Goal: Check status: Check status

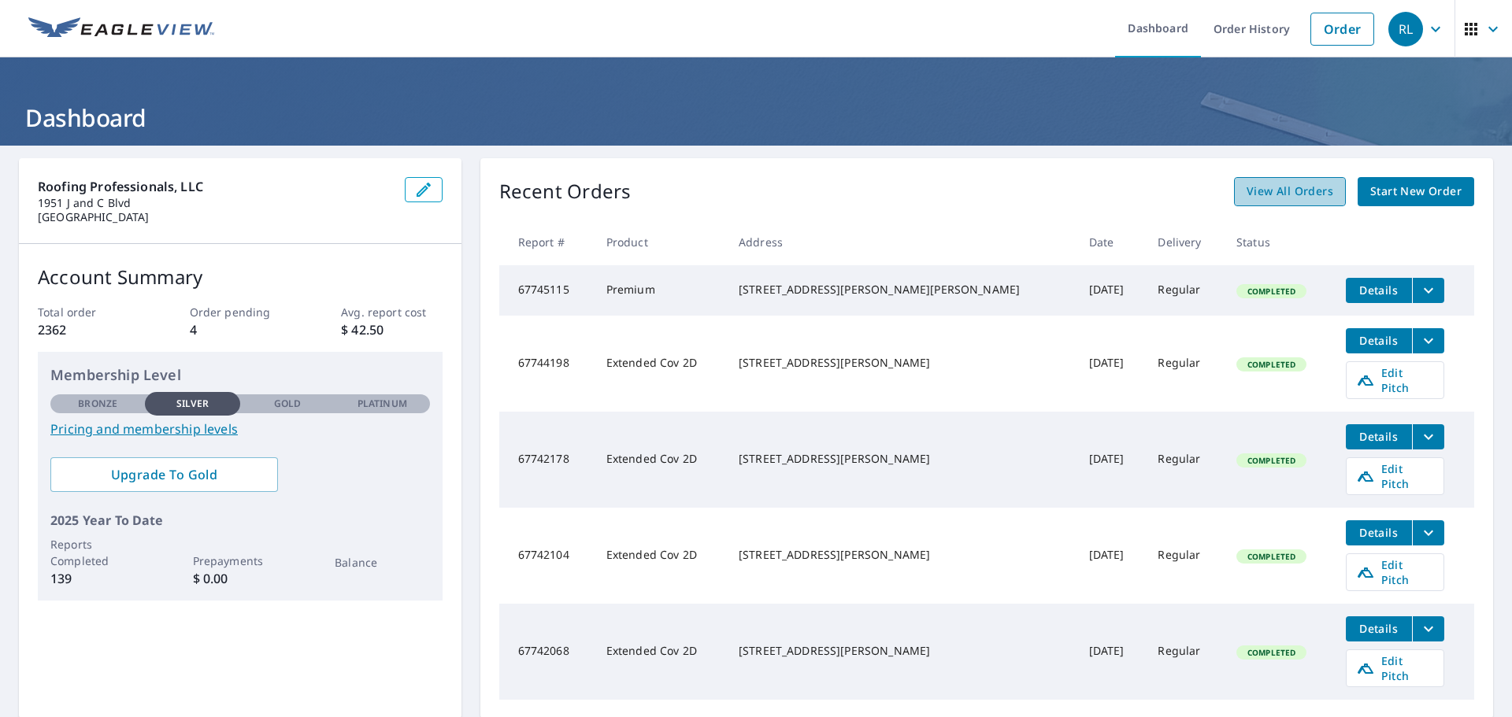
click at [1268, 189] on span "View All Orders" at bounding box center [1289, 192] width 87 height 20
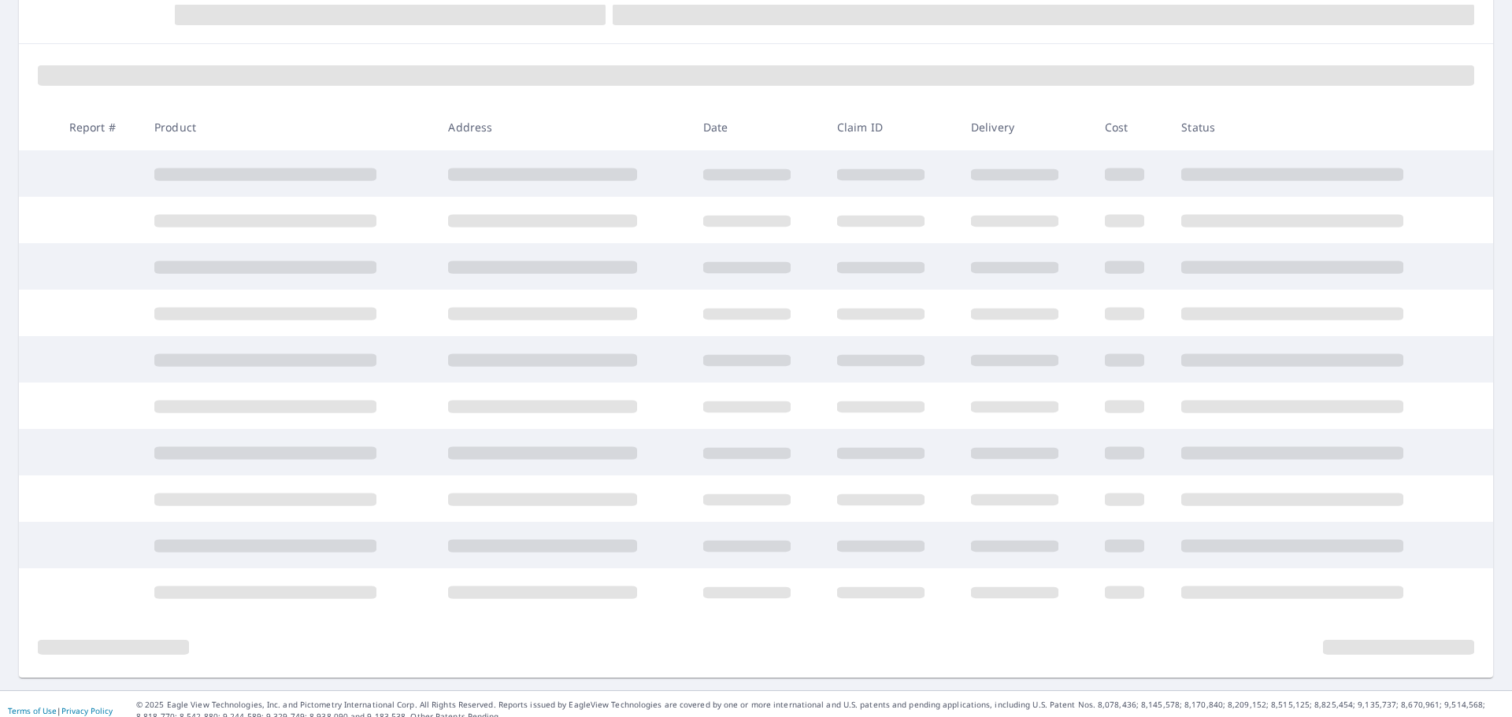
scroll to position [194, 0]
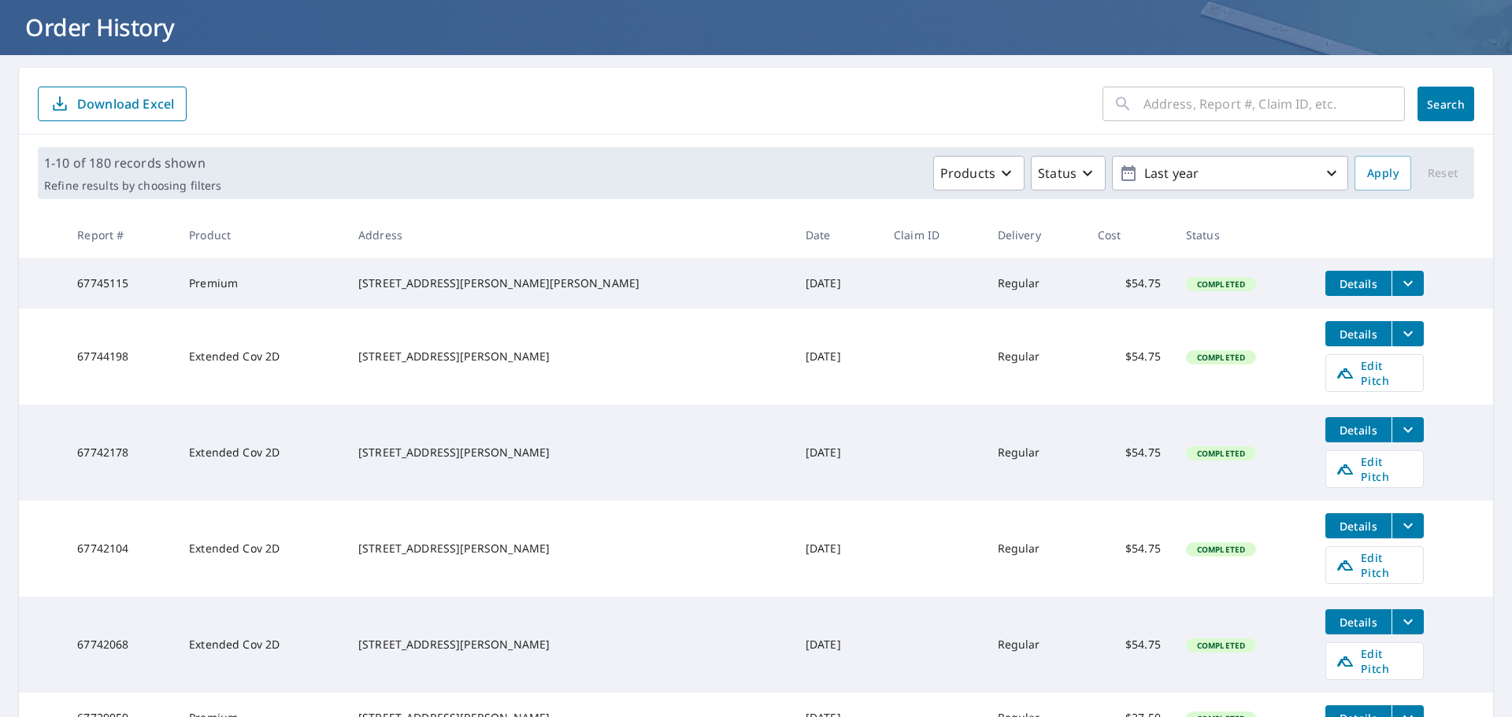
scroll to position [169, 0]
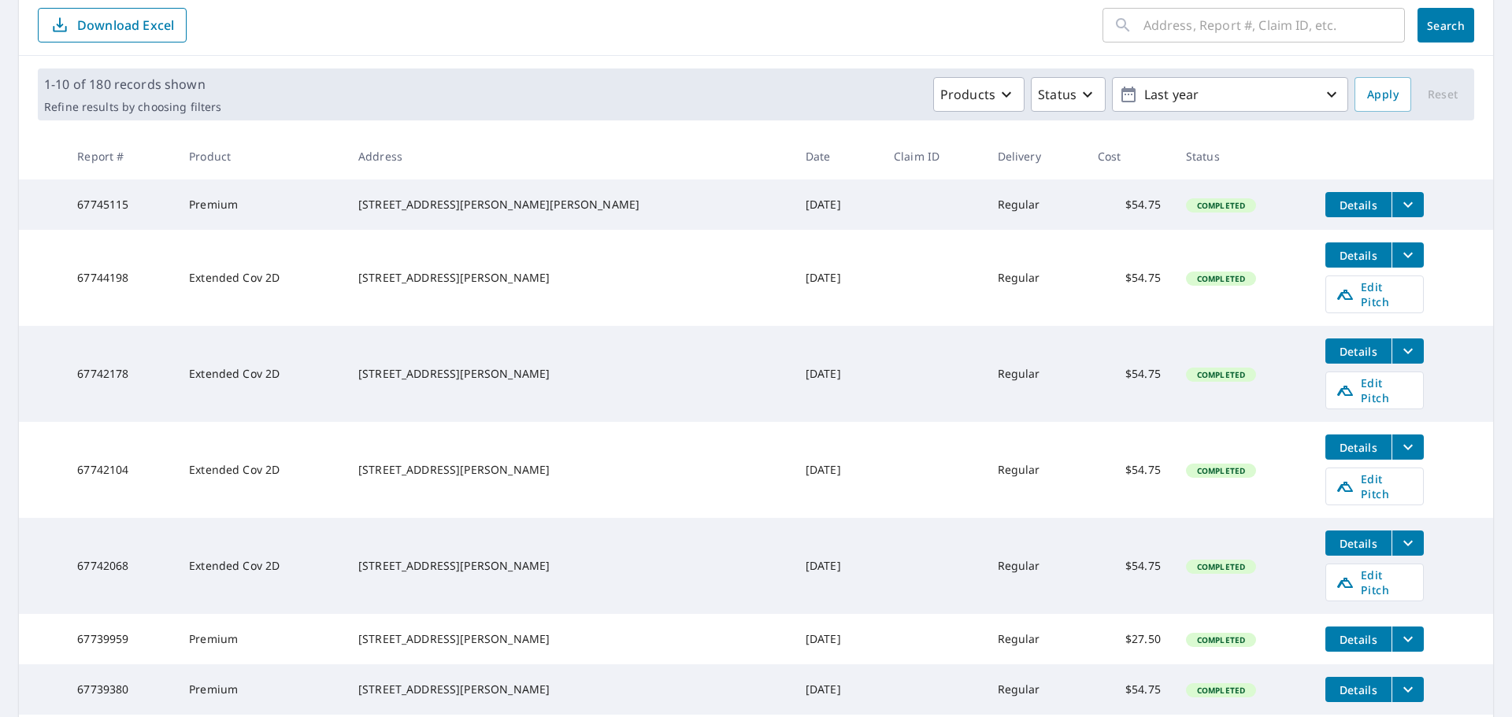
click at [793, 422] on td "Oct 06, 2025" at bounding box center [837, 470] width 88 height 96
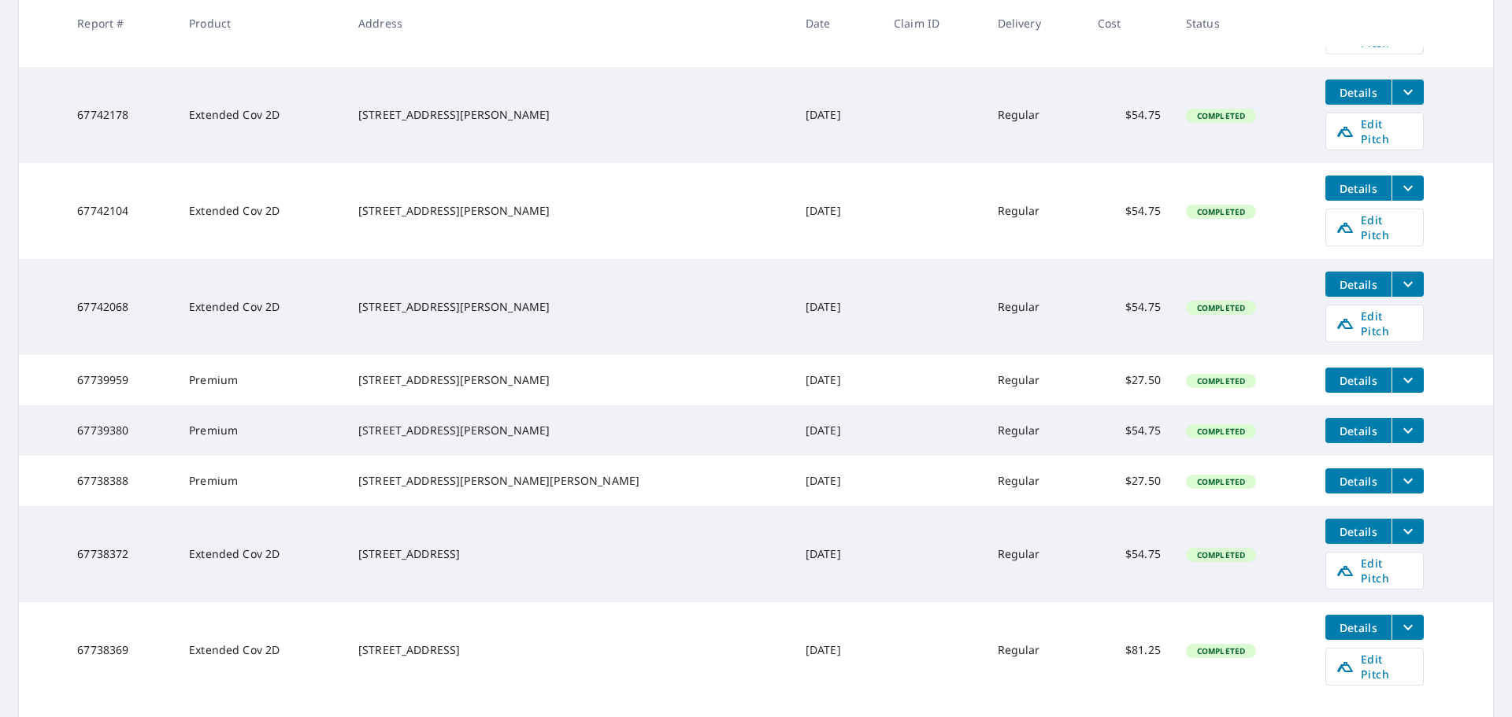
scroll to position [405, 0]
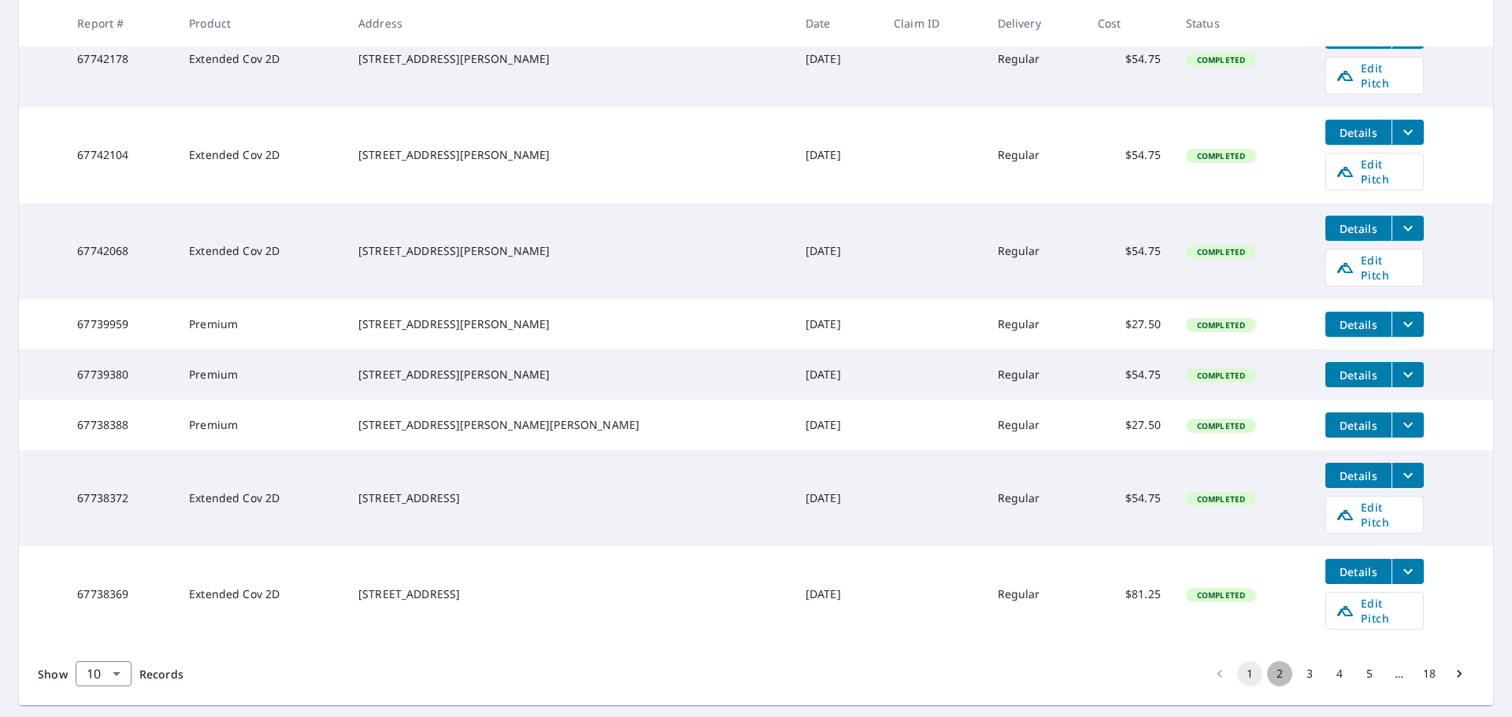
click at [1271, 661] on button "2" at bounding box center [1279, 673] width 25 height 25
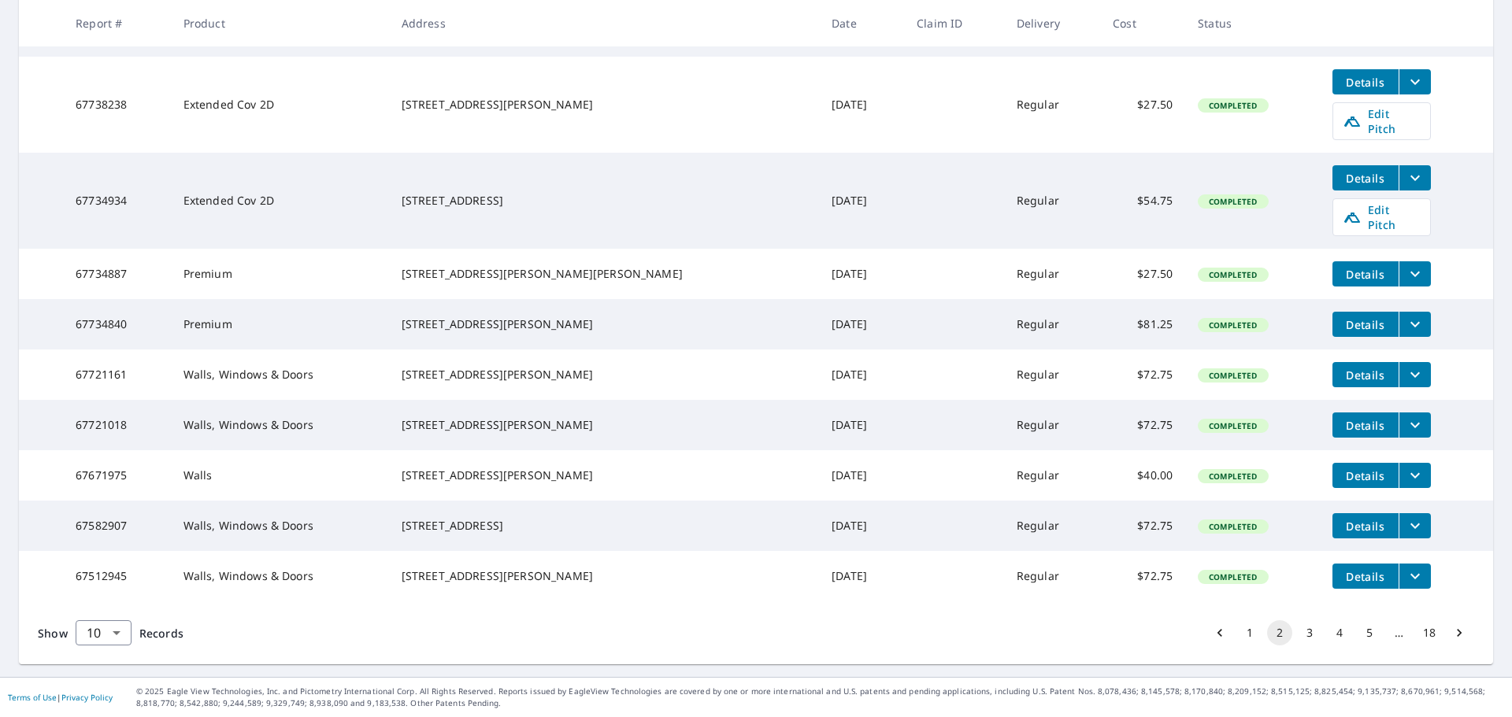
scroll to position [371, 0]
click at [1297, 639] on button "3" at bounding box center [1309, 632] width 25 height 25
